Goal: Transaction & Acquisition: Purchase product/service

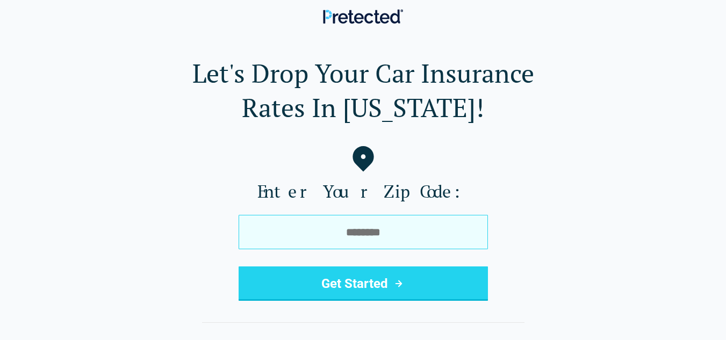
click at [379, 231] on input "tel" at bounding box center [363, 232] width 249 height 34
type input "*****"
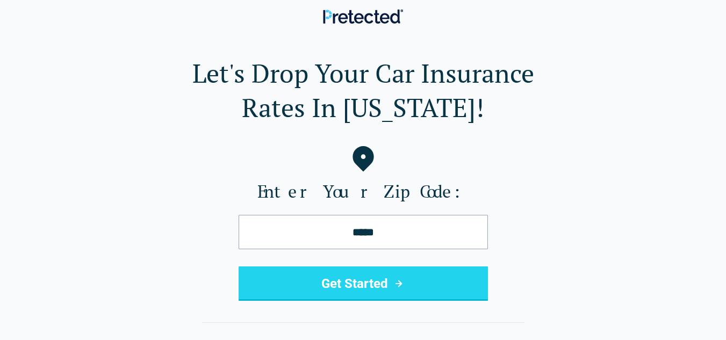
click at [366, 290] on button "Get Started" at bounding box center [363, 284] width 249 height 34
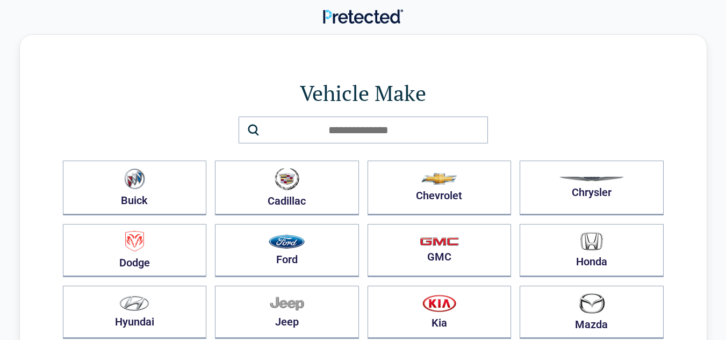
scroll to position [215, 0]
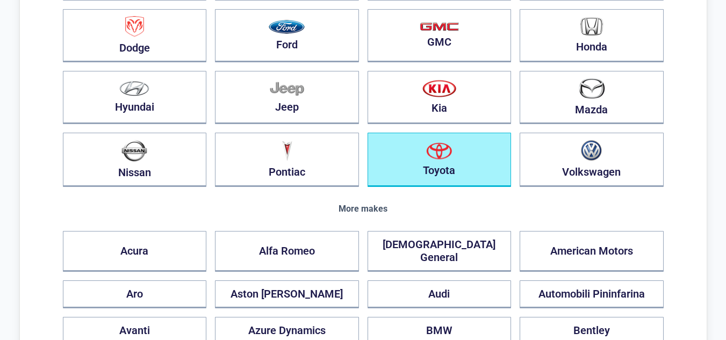
click at [460, 176] on button "Toyota" at bounding box center [440, 160] width 144 height 54
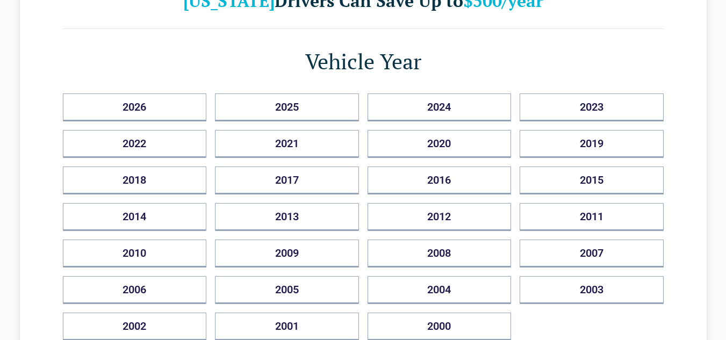
scroll to position [54, 0]
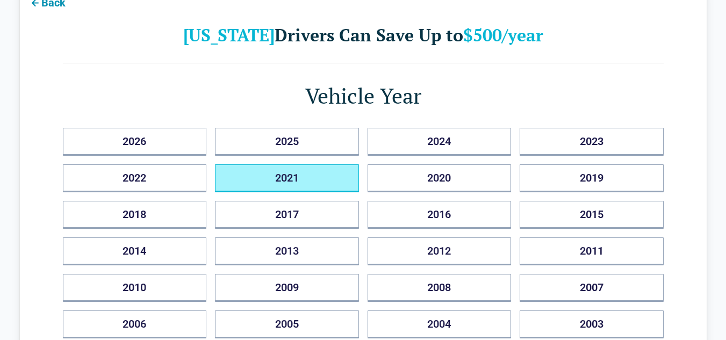
click at [286, 174] on button "2021" at bounding box center [287, 178] width 144 height 28
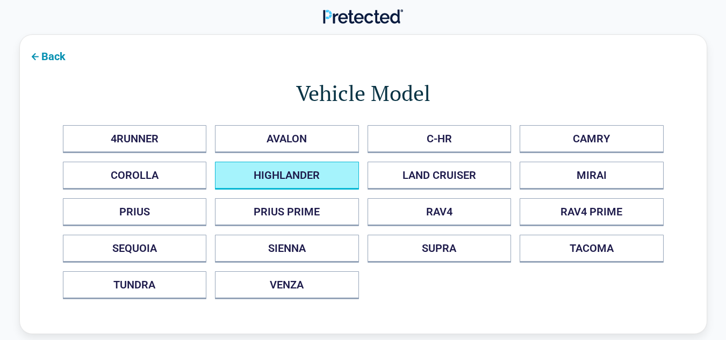
click at [262, 184] on button "HIGHLANDER" at bounding box center [287, 176] width 144 height 28
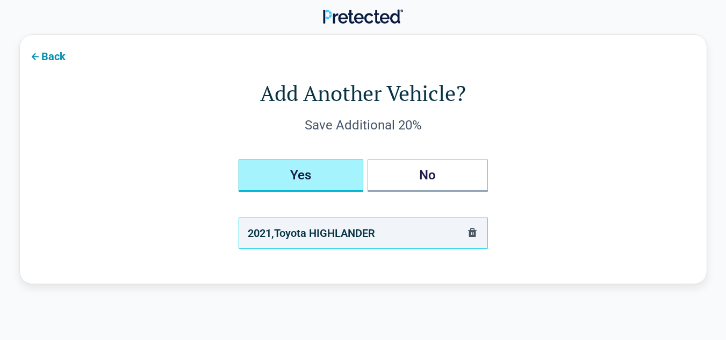
click at [262, 184] on button "Yes" at bounding box center [301, 176] width 125 height 32
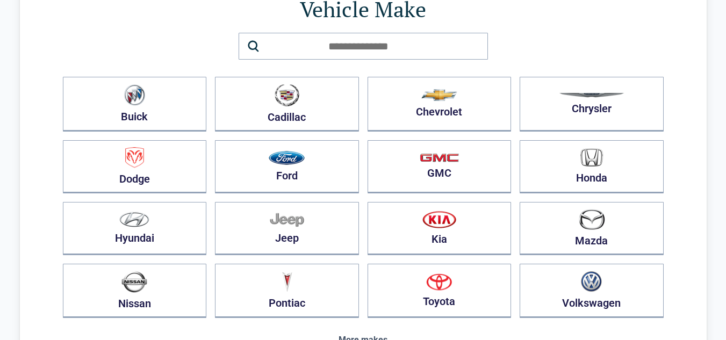
scroll to position [108, 0]
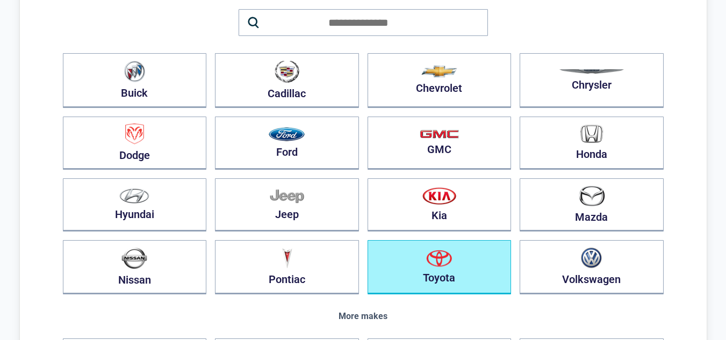
click at [461, 276] on button "Toyota" at bounding box center [440, 267] width 144 height 54
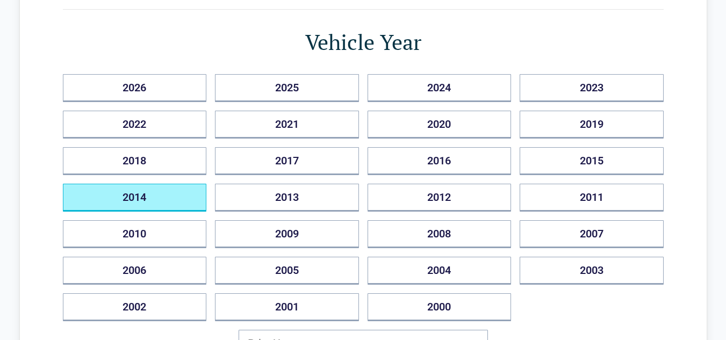
click at [119, 194] on button "2014" at bounding box center [135, 198] width 144 height 28
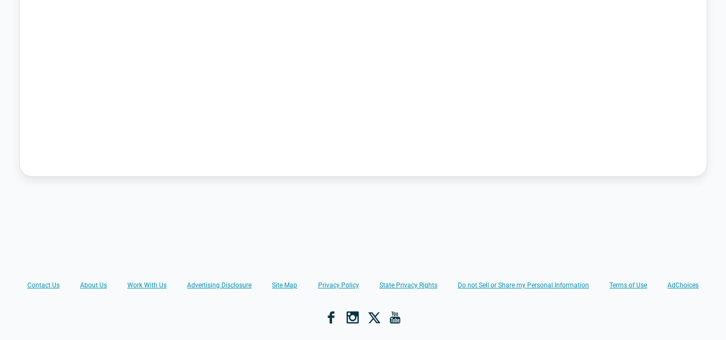
scroll to position [0, 0]
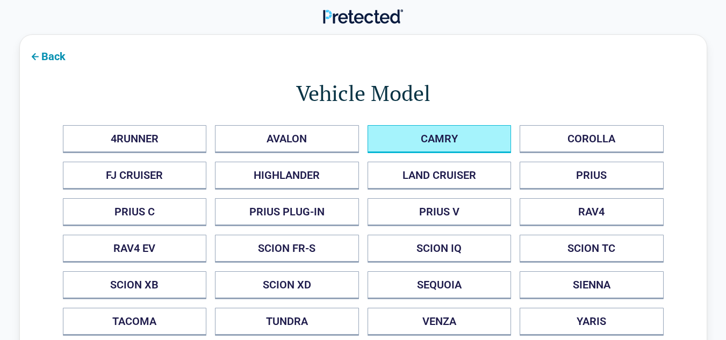
click at [403, 139] on button "CAMRY" at bounding box center [440, 139] width 144 height 28
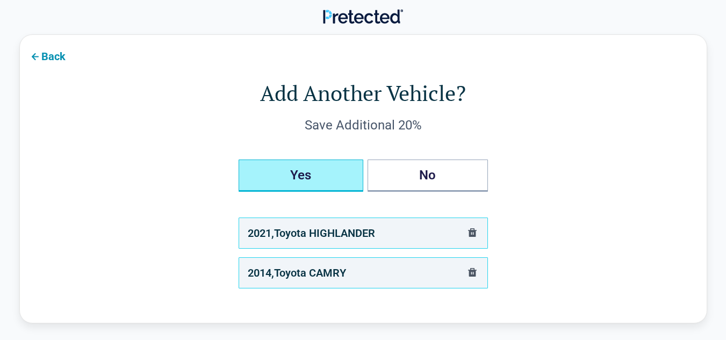
click at [336, 178] on button "Yes" at bounding box center [301, 176] width 125 height 32
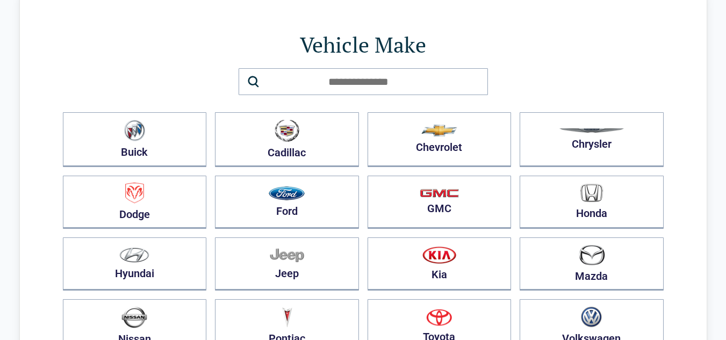
scroll to position [161, 0]
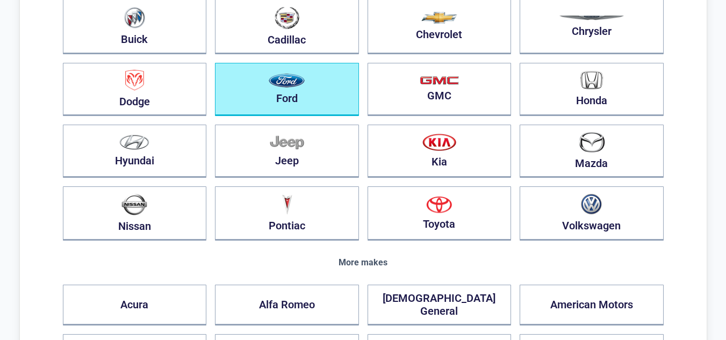
click at [295, 81] on img "button" at bounding box center [287, 81] width 36 height 14
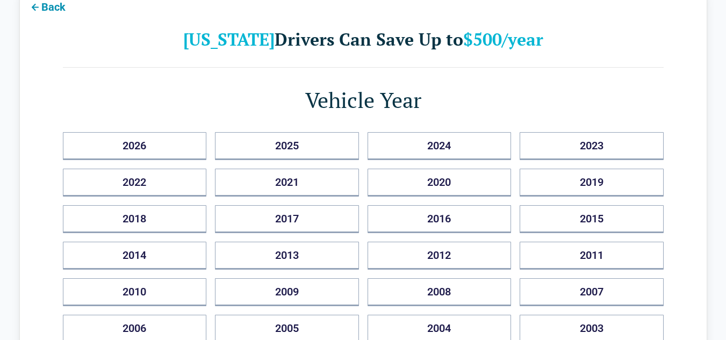
scroll to position [108, 0]
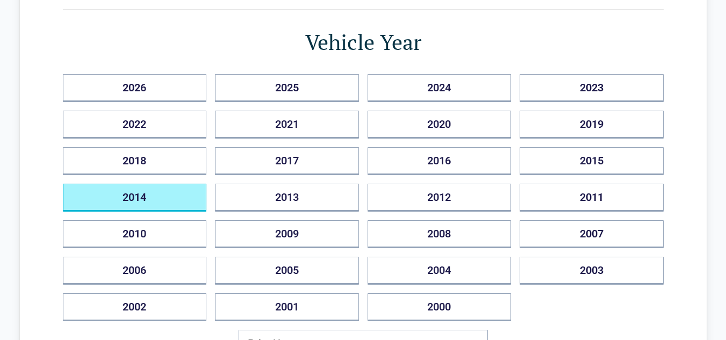
click at [128, 196] on button "2014" at bounding box center [135, 198] width 144 height 28
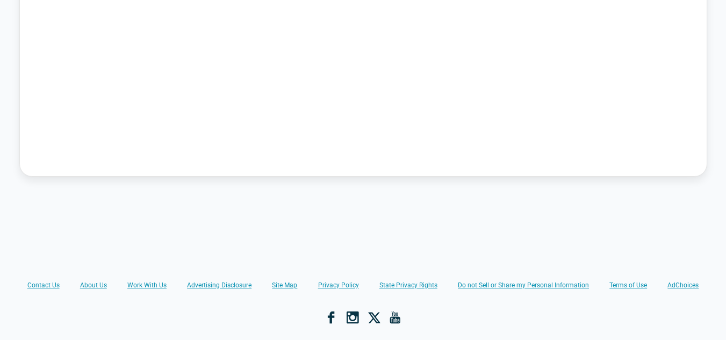
scroll to position [0, 0]
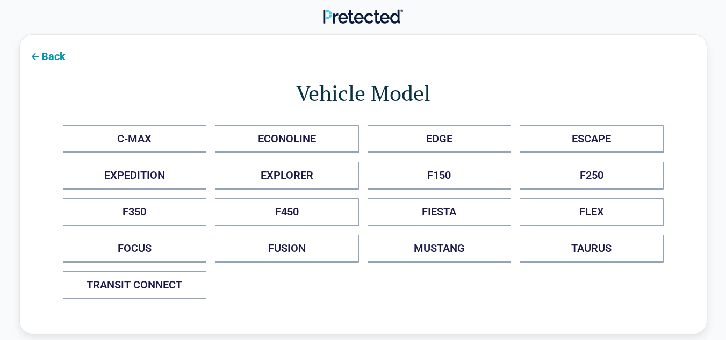
click at [44, 55] on button "Back" at bounding box center [47, 56] width 54 height 24
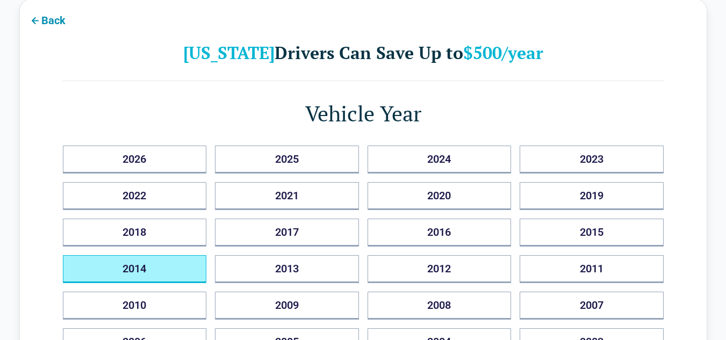
scroll to position [54, 0]
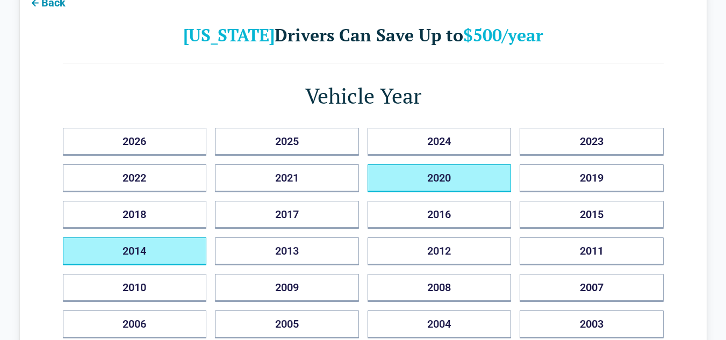
click at [449, 186] on button "2020" at bounding box center [440, 178] width 144 height 28
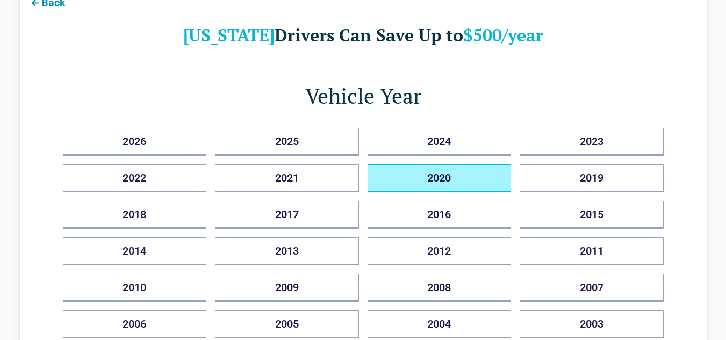
scroll to position [0, 0]
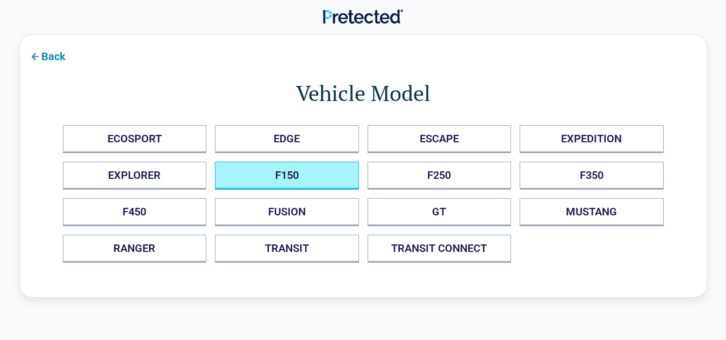
click at [296, 179] on button "F150" at bounding box center [287, 176] width 144 height 28
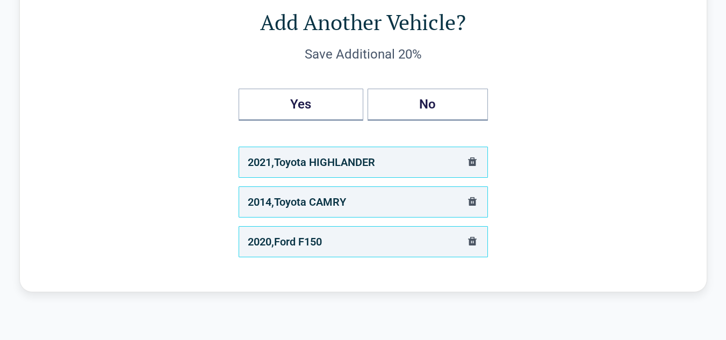
scroll to position [54, 0]
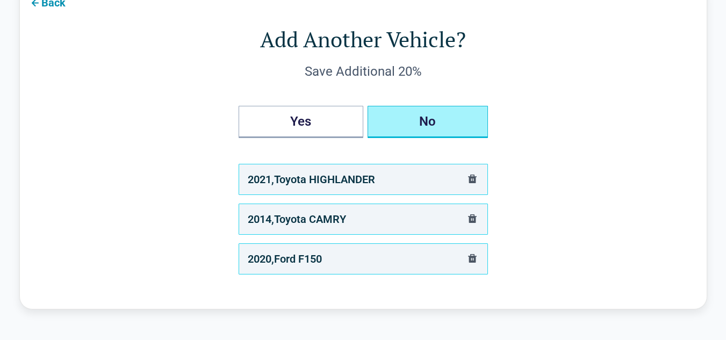
click at [399, 120] on button "No" at bounding box center [428, 122] width 120 height 32
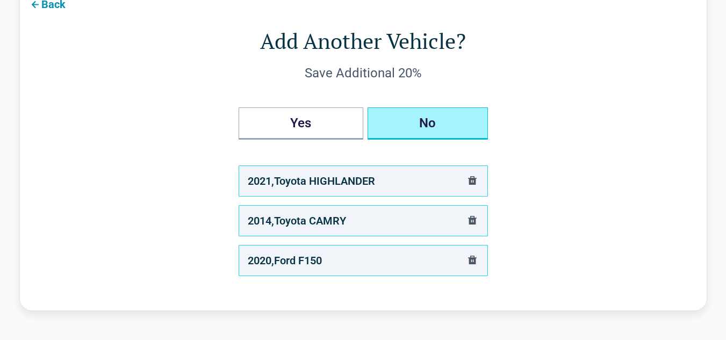
scroll to position [0, 0]
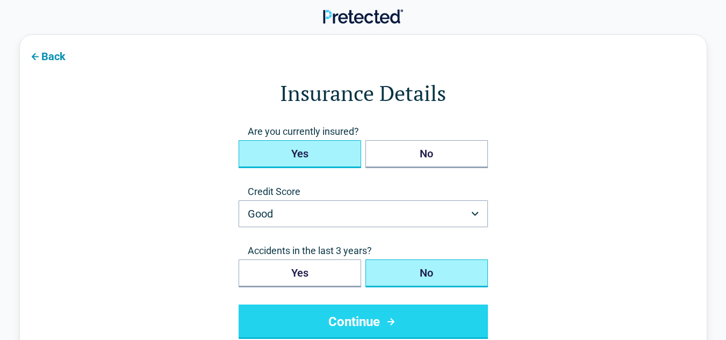
click at [307, 156] on button "Yes" at bounding box center [300, 154] width 123 height 28
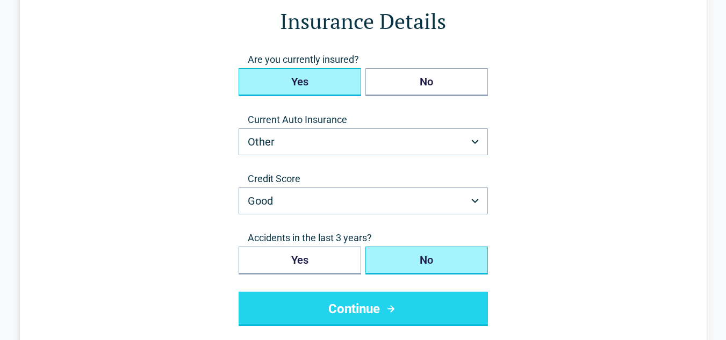
scroll to position [108, 0]
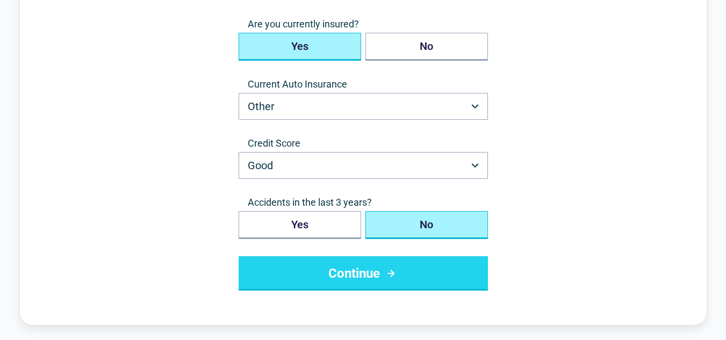
click at [390, 272] on icon "submit" at bounding box center [390, 273] width 13 height 13
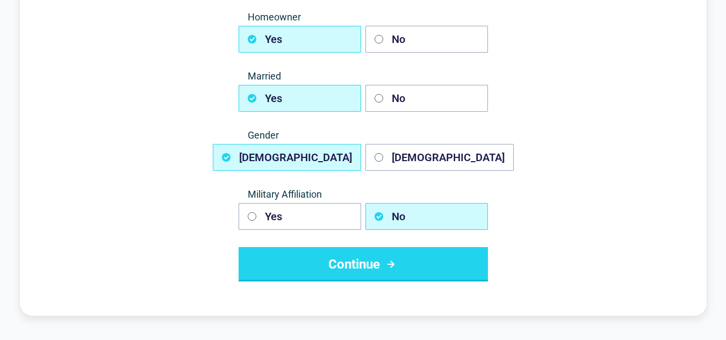
scroll to position [161, 0]
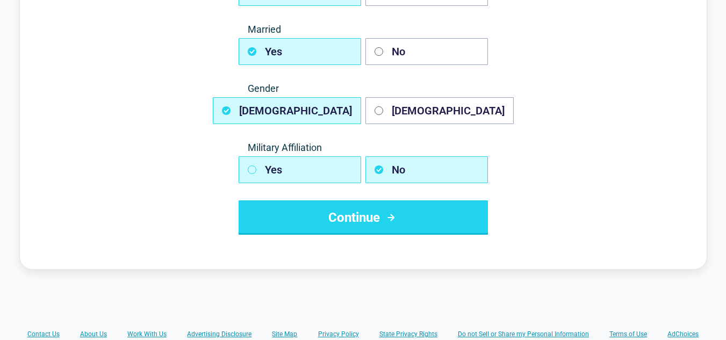
click at [280, 172] on button "Yes" at bounding box center [300, 169] width 123 height 27
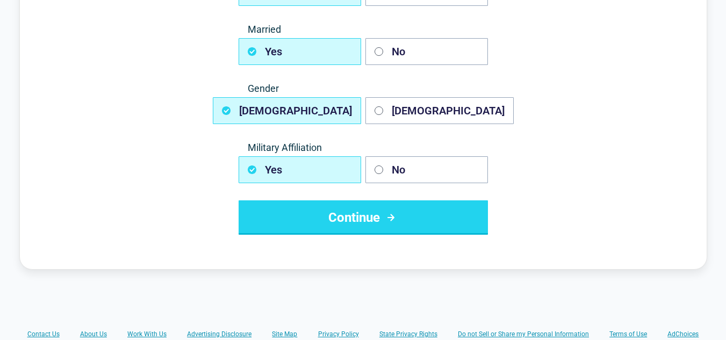
click at [398, 224] on button "Continue" at bounding box center [363, 217] width 249 height 34
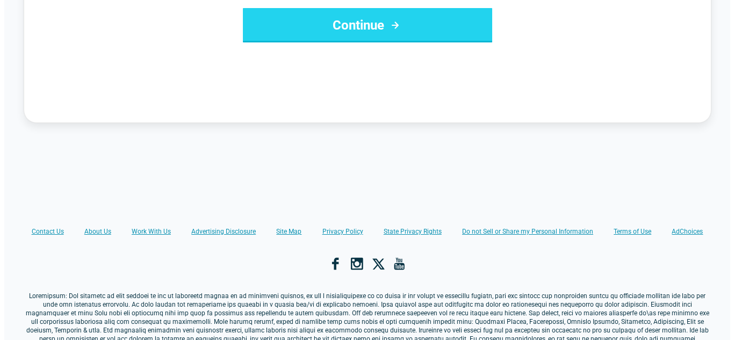
scroll to position [0, 0]
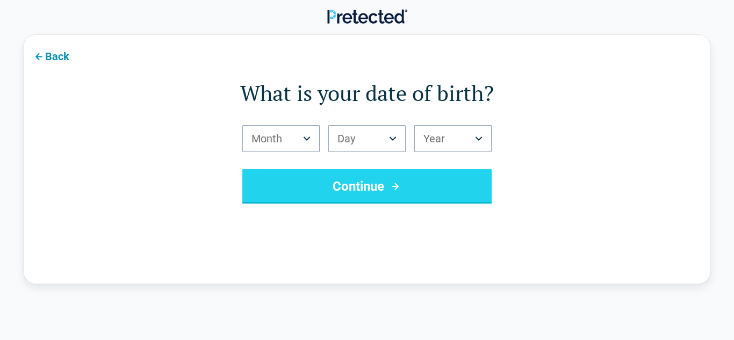
click at [300, 139] on html "Back What is your date of birth? Month *** *** *** *** *** *** *** *** *** *** …" at bounding box center [367, 321] width 734 height 643
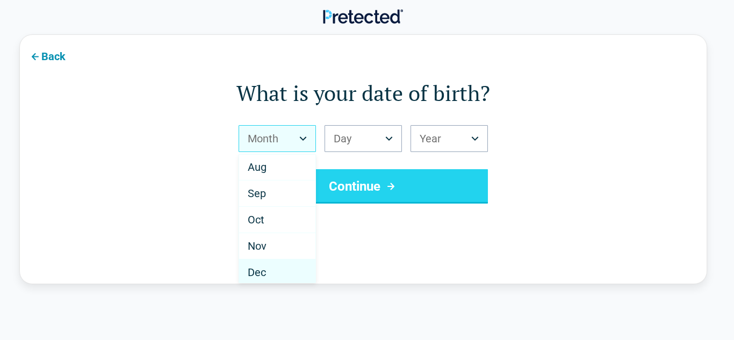
scroll to position [188, 0]
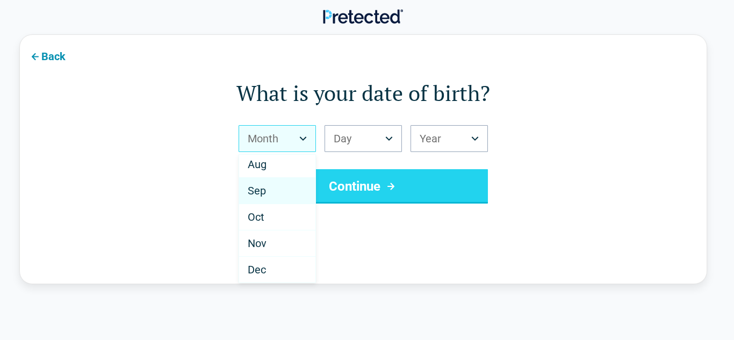
select select "*"
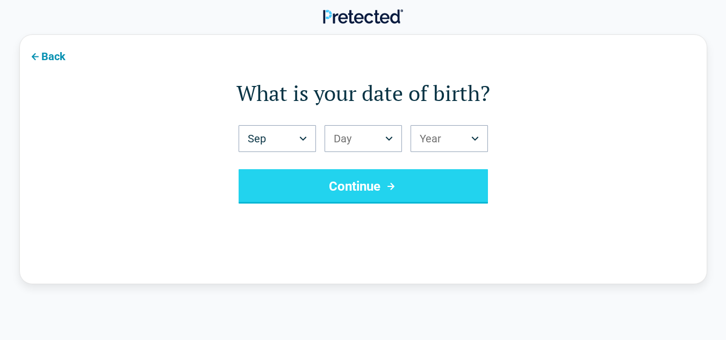
click at [363, 133] on html "Back What is your date of birth? Sep *** *** *** *** *** *** *** *** *** *** **…" at bounding box center [363, 321] width 726 height 643
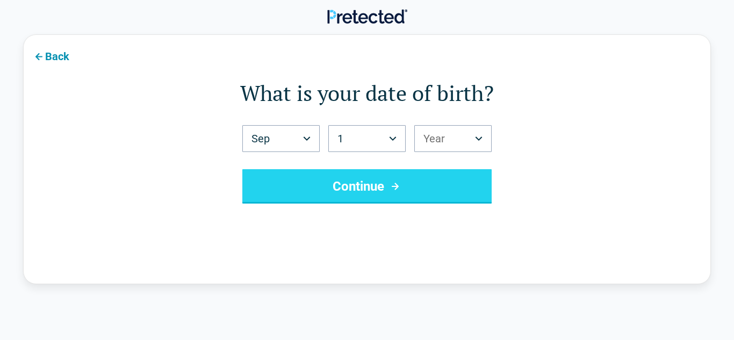
click at [418, 138] on html "Back What is your date of birth? Sep *** *** *** *** *** *** *** *** *** *** **…" at bounding box center [367, 321] width 734 height 643
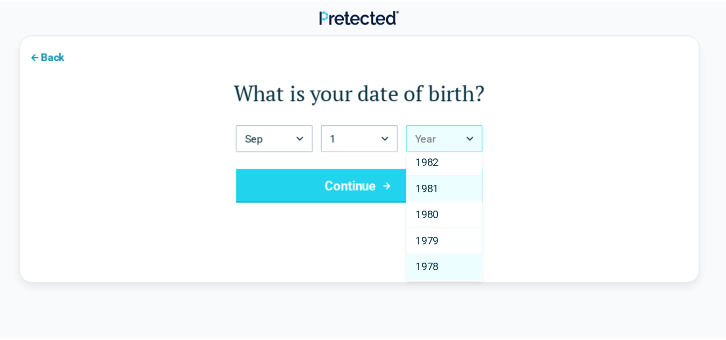
scroll to position [645, 0]
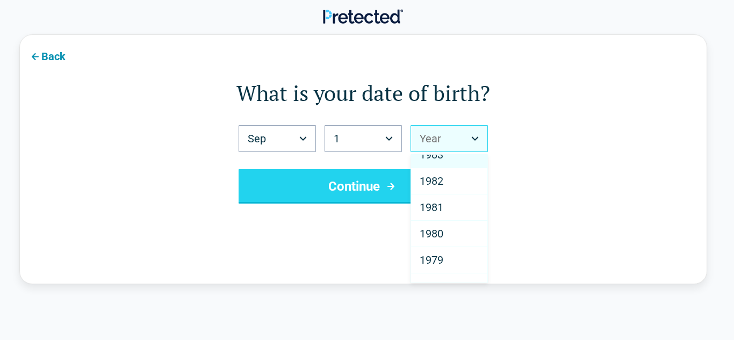
select select "****"
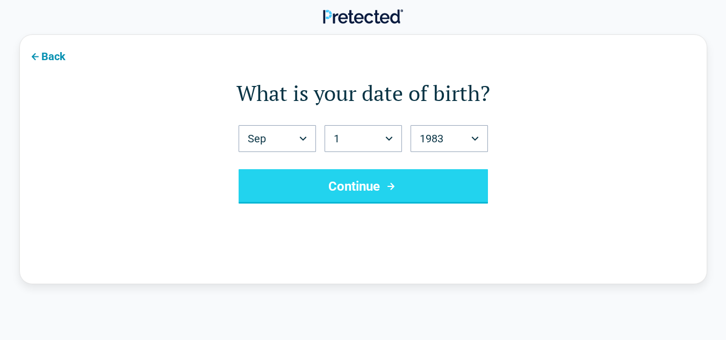
click at [403, 182] on button "Continue" at bounding box center [363, 186] width 249 height 34
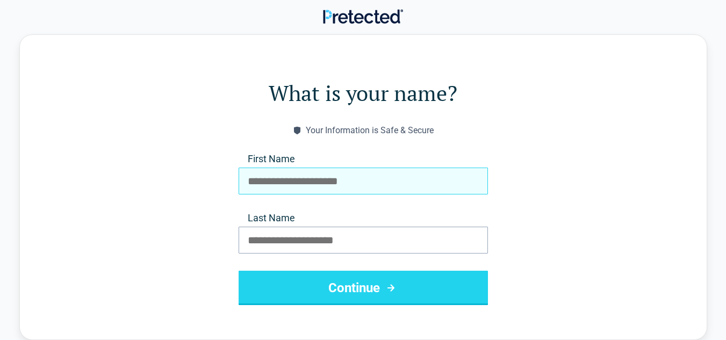
click at [359, 188] on input "First Name" at bounding box center [363, 181] width 249 height 27
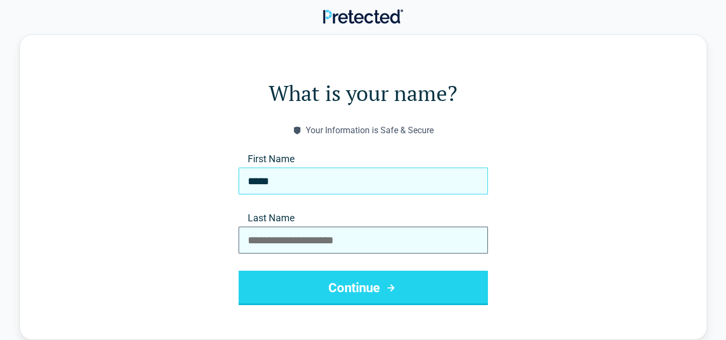
type input "****"
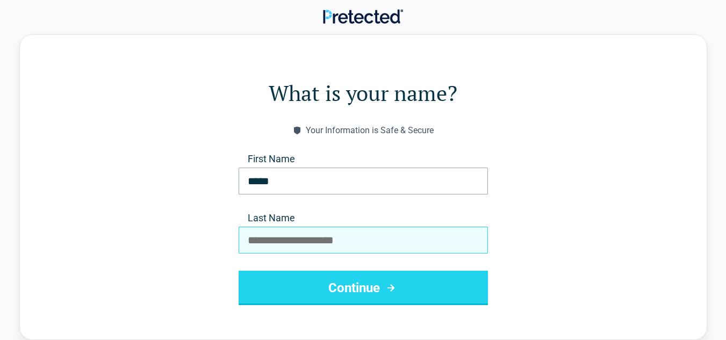
click at [382, 239] on input "Last Name" at bounding box center [363, 240] width 249 height 27
type input "*****"
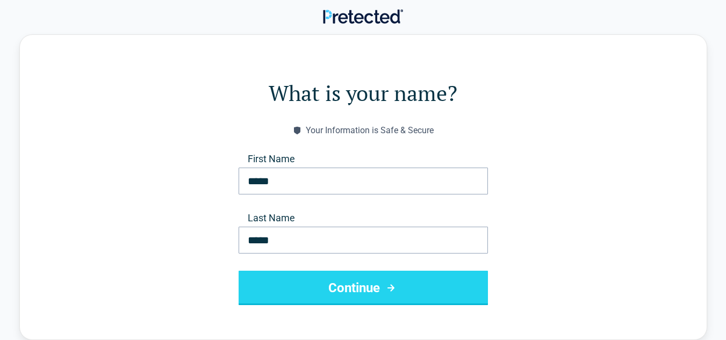
click at [416, 297] on button "Continue" at bounding box center [363, 288] width 249 height 34
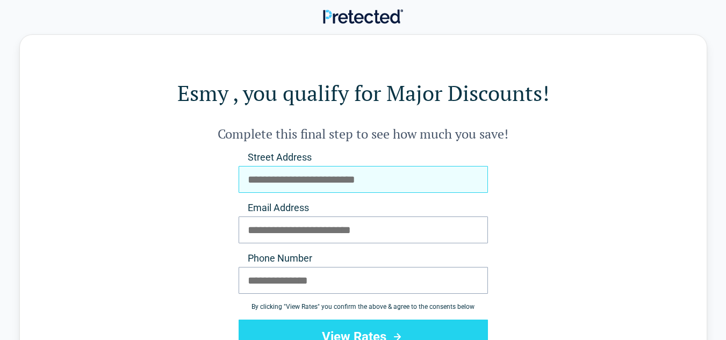
click at [326, 177] on input "Street Address" at bounding box center [363, 179] width 249 height 27
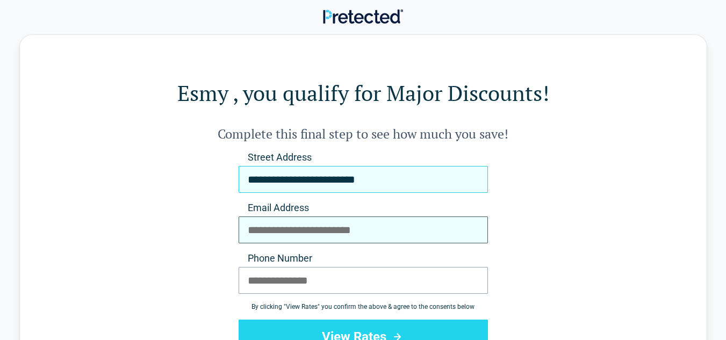
type input "**********"
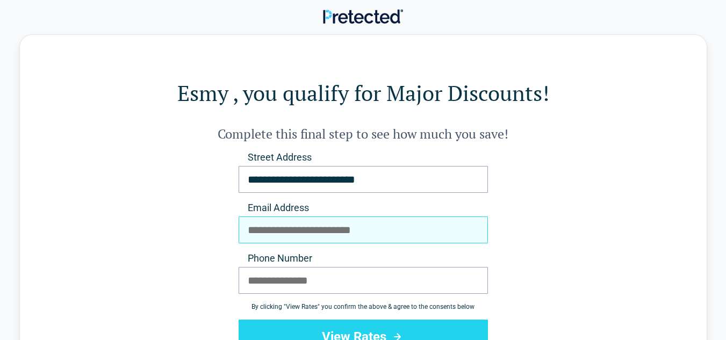
click at [276, 233] on input "Email Address" at bounding box center [363, 230] width 249 height 27
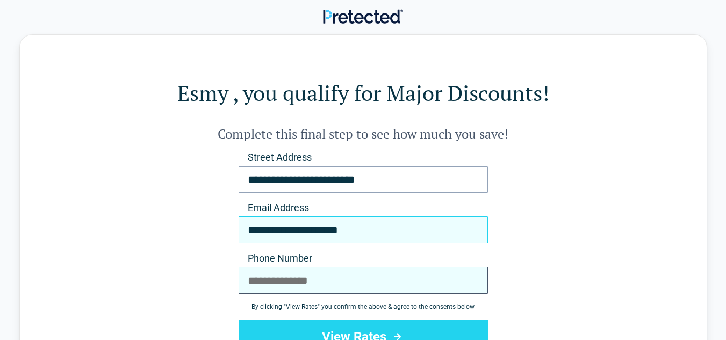
type input "**********"
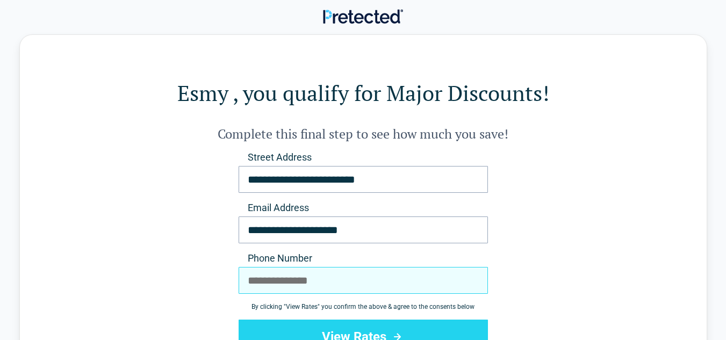
click at [324, 283] on input "Phone Number" at bounding box center [363, 280] width 249 height 27
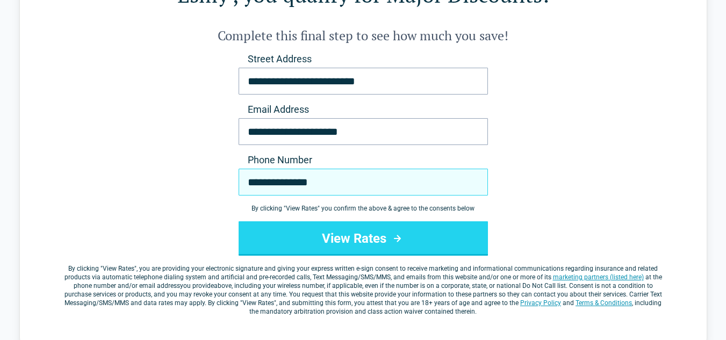
scroll to position [108, 0]
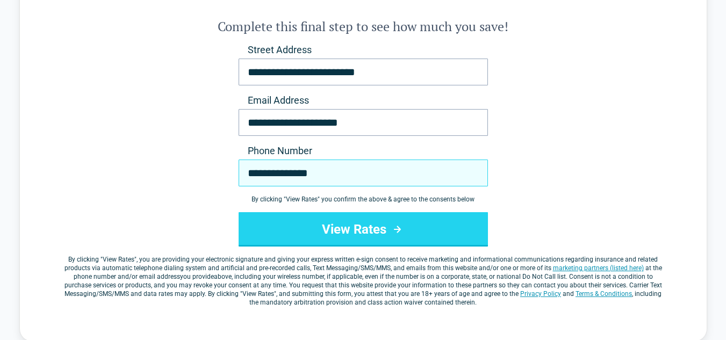
type input "**********"
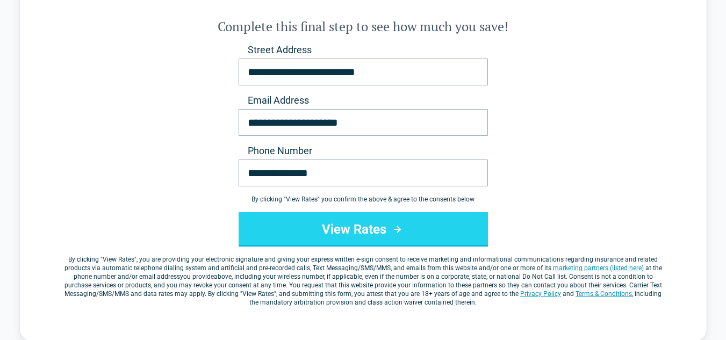
click at [342, 230] on button "View Rates" at bounding box center [363, 229] width 249 height 34
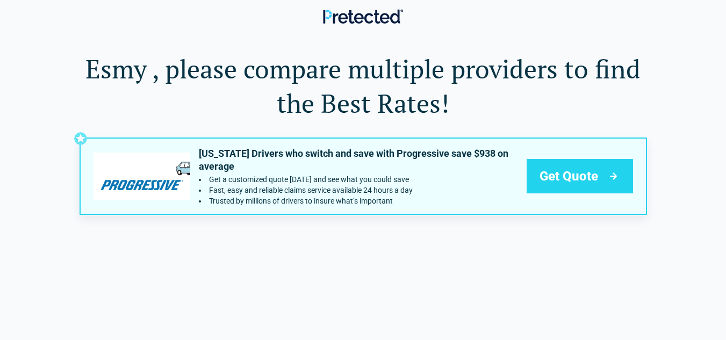
click at [385, 184] on ul "Get a customized quote [DATE] and see what you could save Fast, easy and reliab…" at bounding box center [358, 190] width 319 height 30
